Goal: Transaction & Acquisition: Purchase product/service

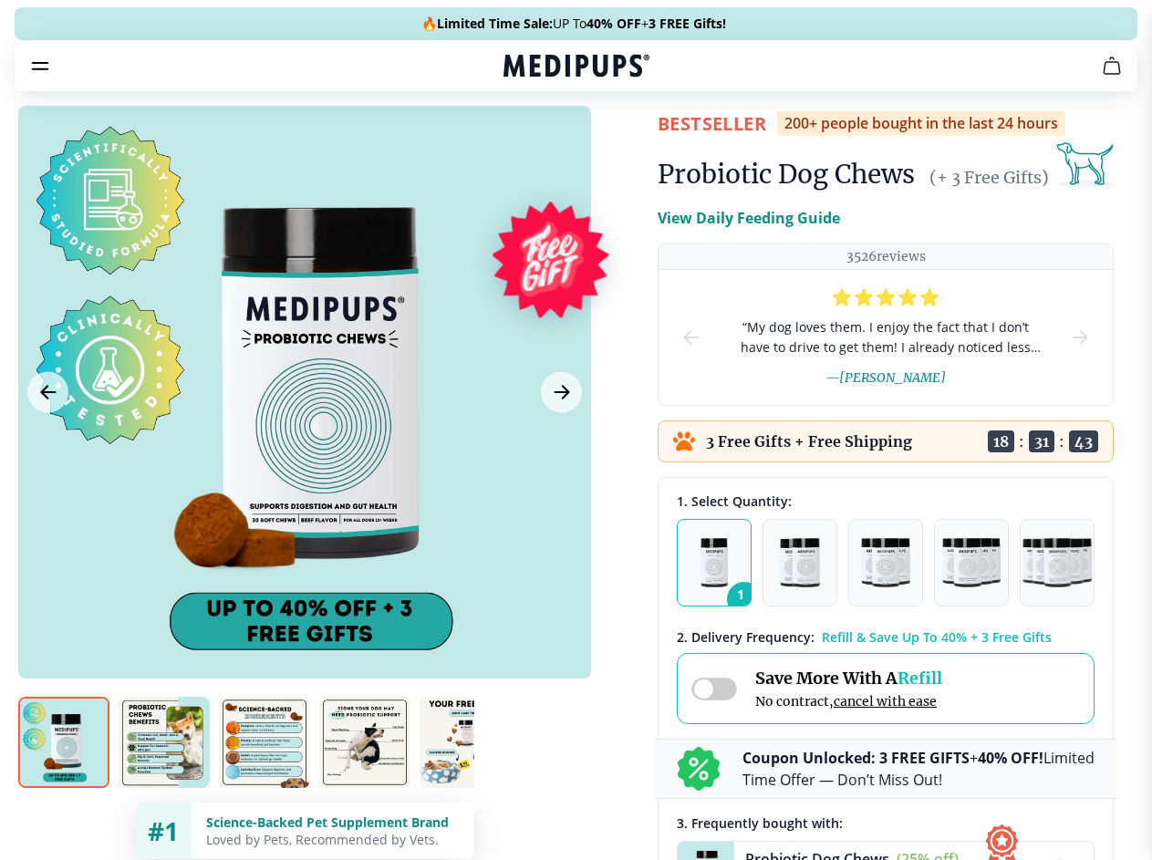
click at [524, 146] on span "Supplements" at bounding box center [569, 155] width 91 height 18
click at [617, 144] on icon "button" at bounding box center [628, 155] width 22 height 22
click at [1101, 77] on icon "cart" at bounding box center [1112, 66] width 22 height 22
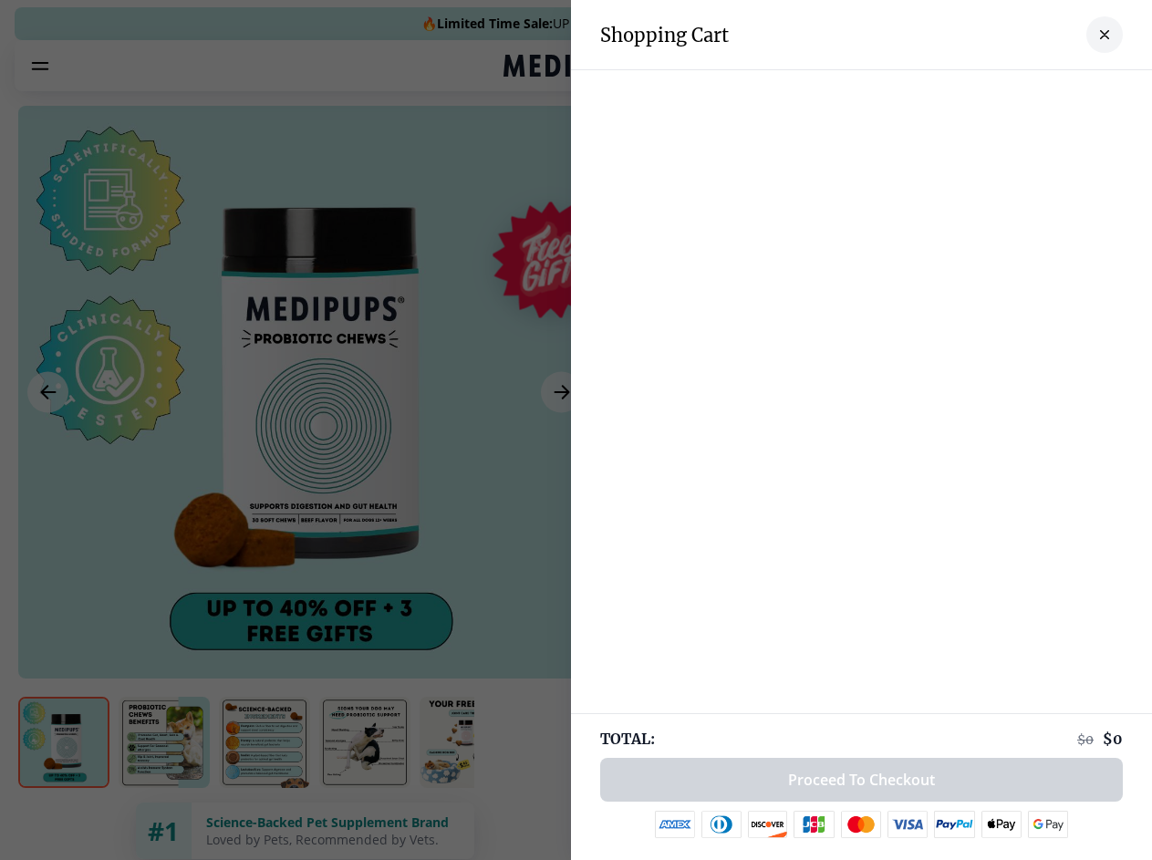
click at [886, 91] on div at bounding box center [861, 88] width 581 height 36
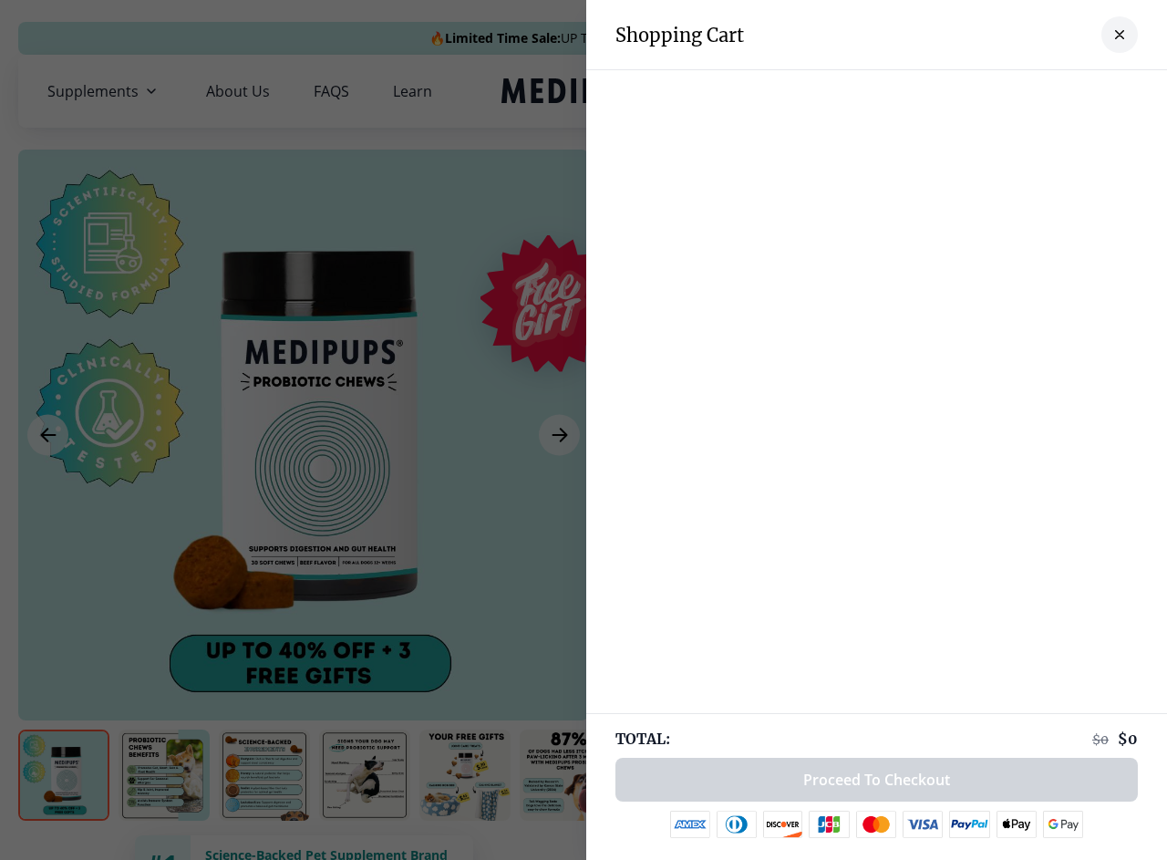
click at [1029, 91] on div at bounding box center [876, 88] width 581 height 36
click at [1090, 91] on div at bounding box center [876, 88] width 581 height 36
click at [304, 435] on div at bounding box center [583, 430] width 1167 height 860
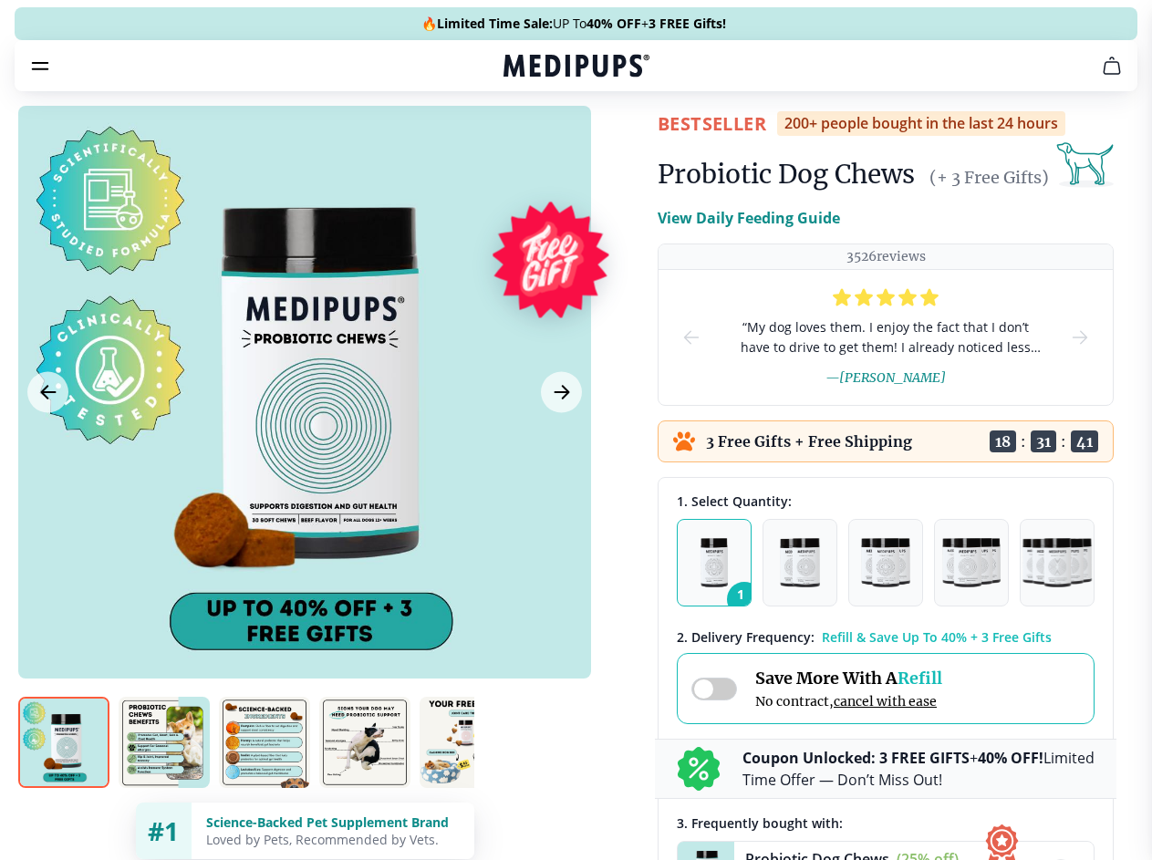
click at [47, 398] on icon "Previous Image" at bounding box center [48, 392] width 14 height 13
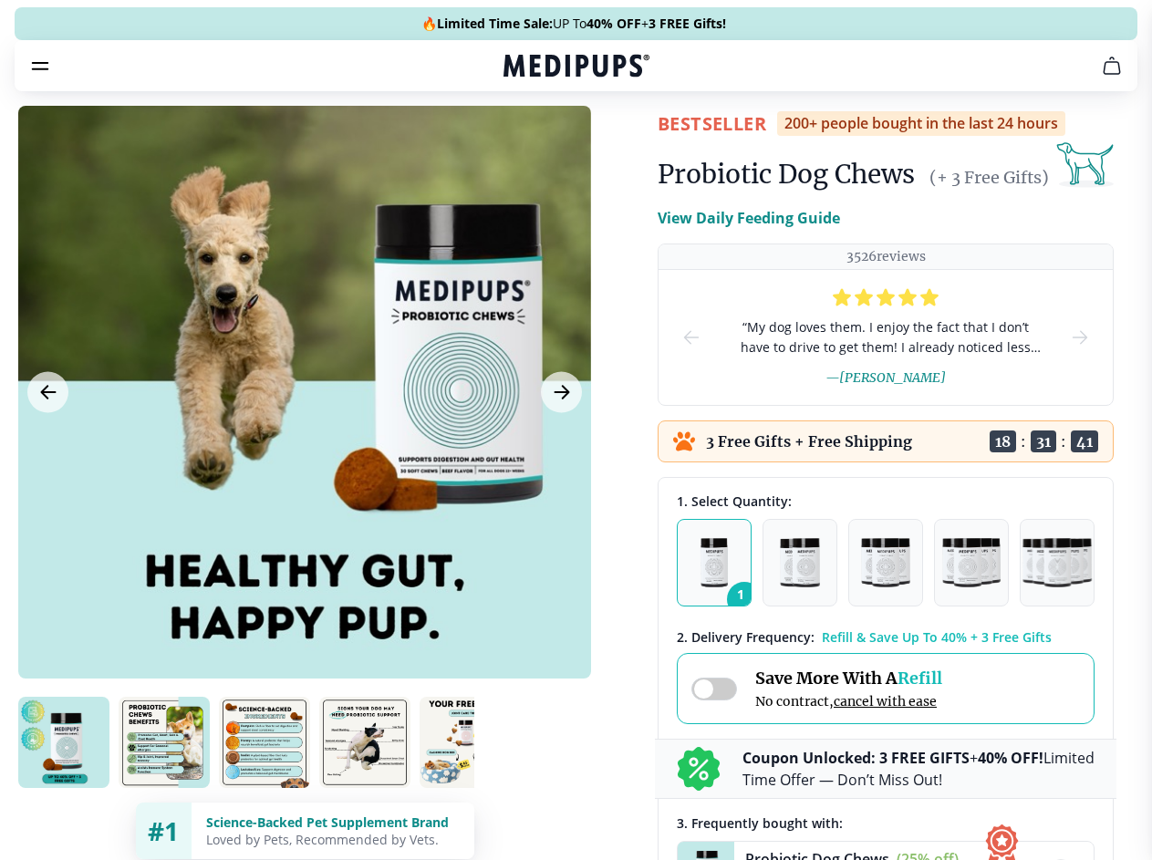
click at [559, 398] on icon "Next Image" at bounding box center [561, 392] width 14 height 13
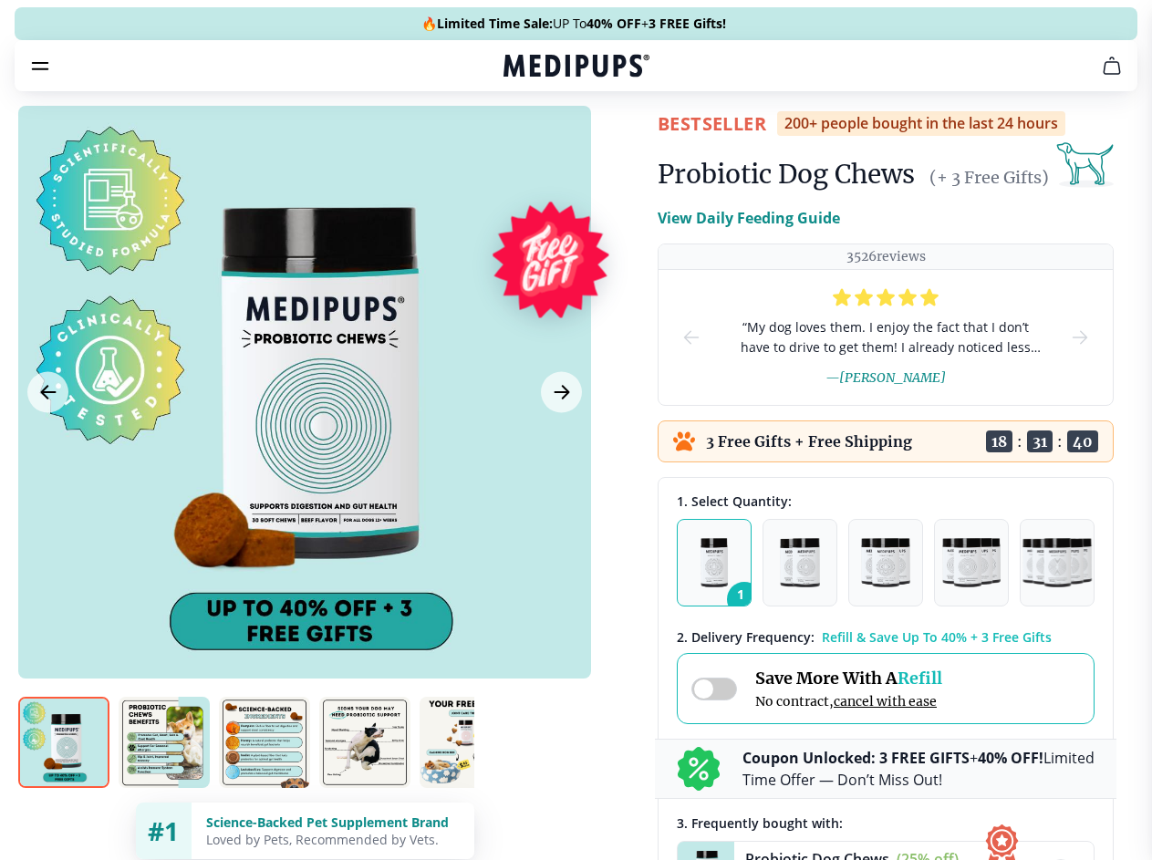
click at [64, 775] on img at bounding box center [63, 742] width 91 height 91
